Goal: Task Accomplishment & Management: Use online tool/utility

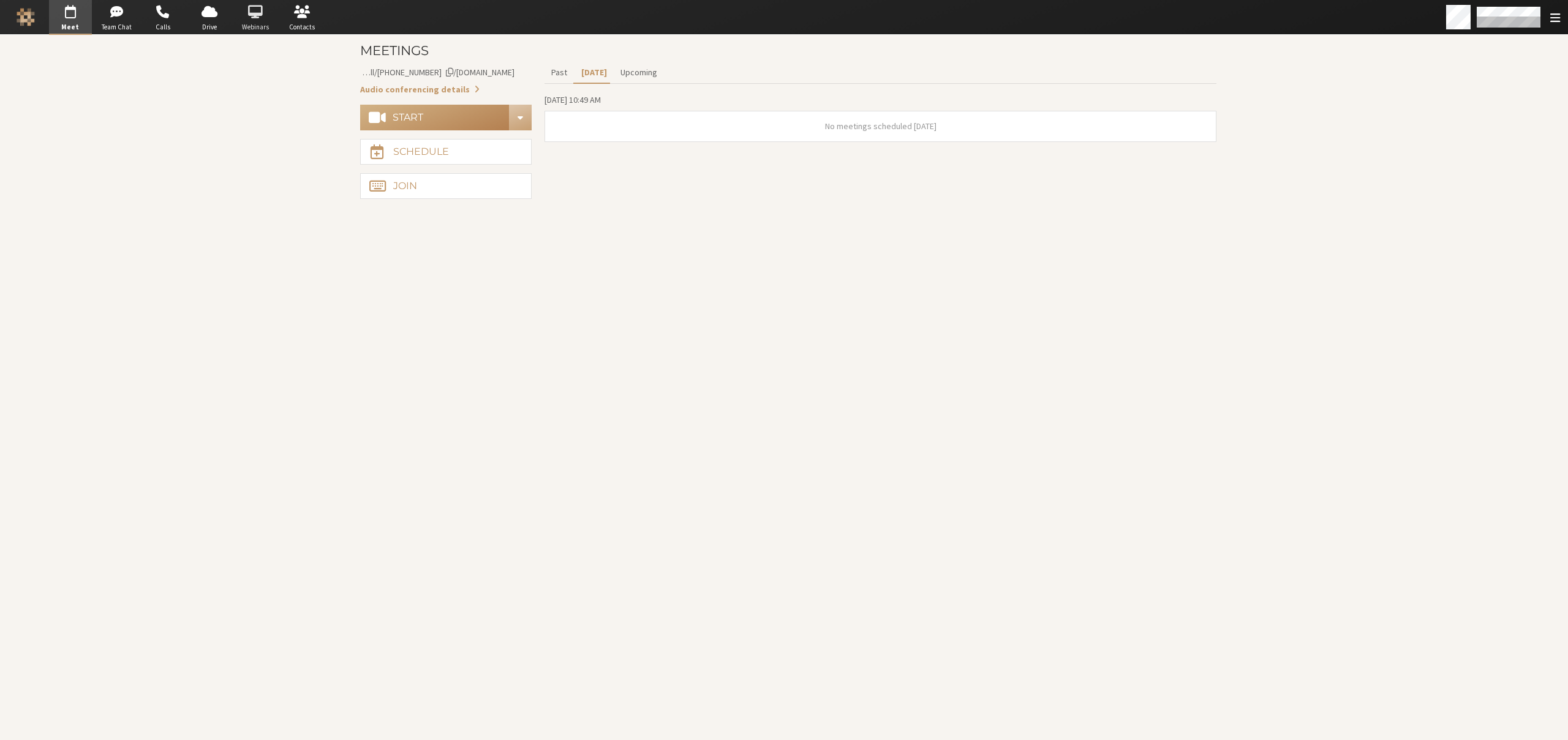
click at [257, 15] on span "button" at bounding box center [255, 12] width 43 height 19
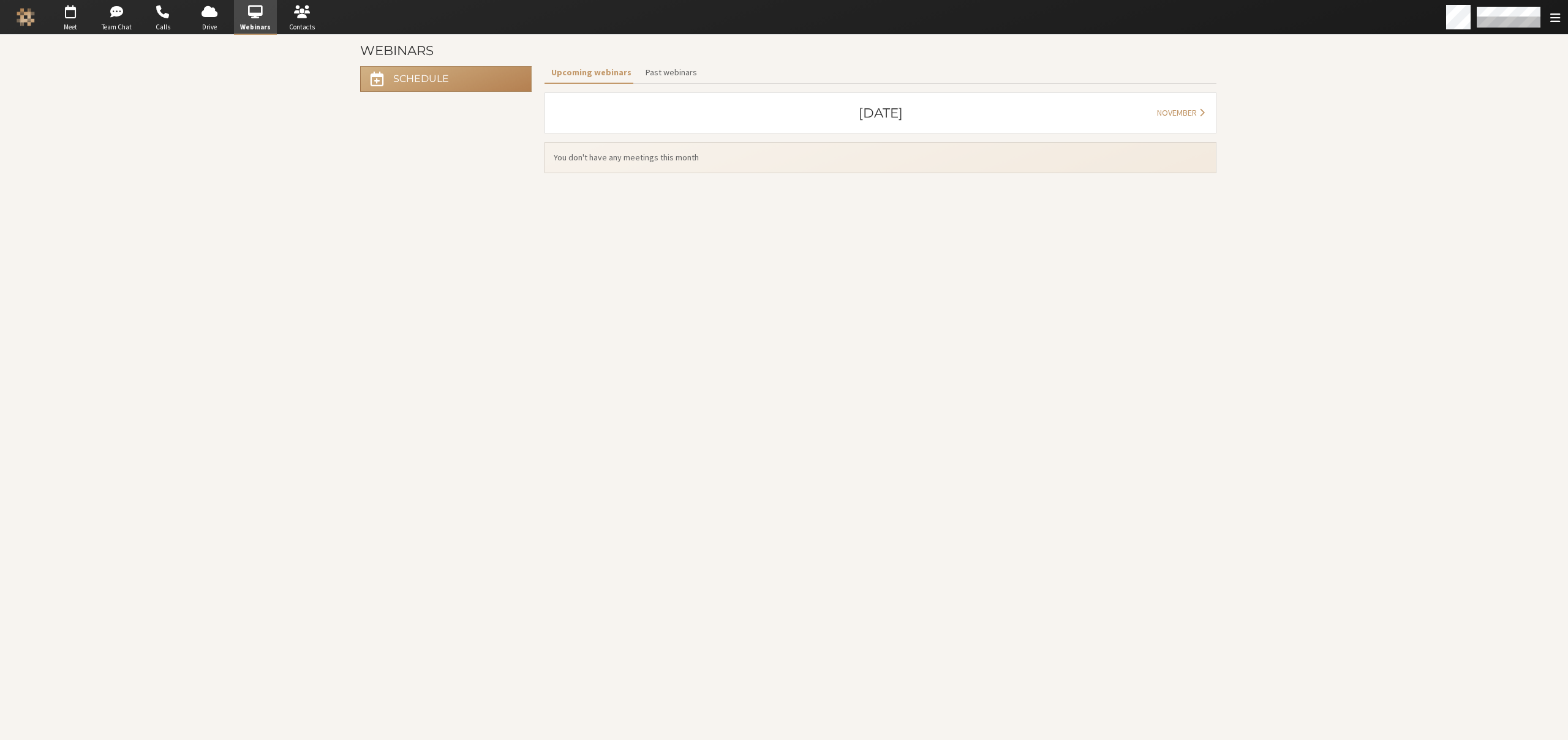
click at [268, 249] on main "Webinars Schedule Upcoming webinars Past webinars October [DATE] You don't have…" at bounding box center [784, 387] width 1568 height 705
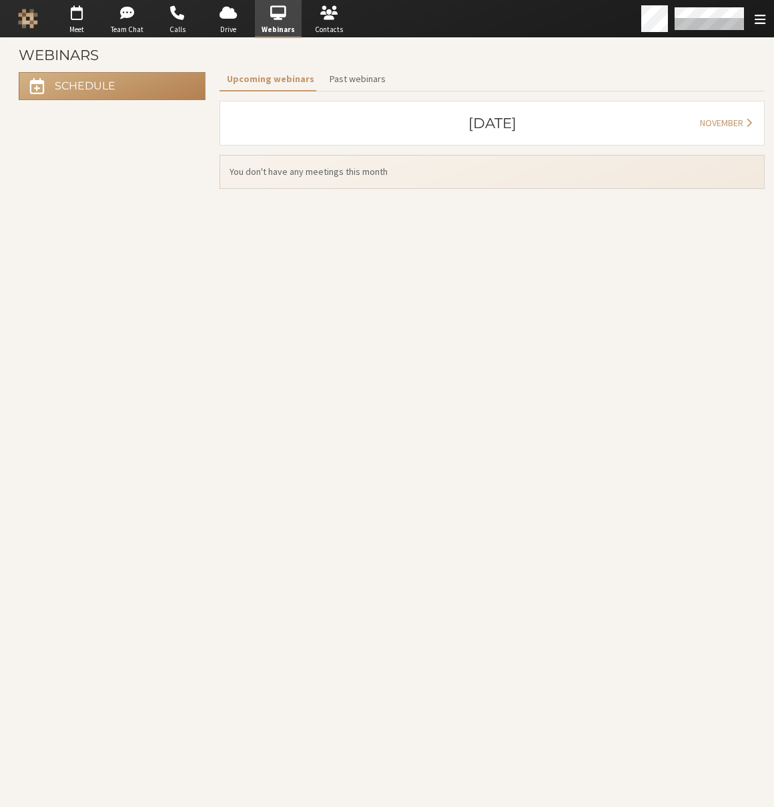
click at [284, 15] on span "button" at bounding box center [278, 13] width 47 height 21
click at [81, 20] on span "button" at bounding box center [76, 13] width 47 height 21
